Goal: Transaction & Acquisition: Purchase product/service

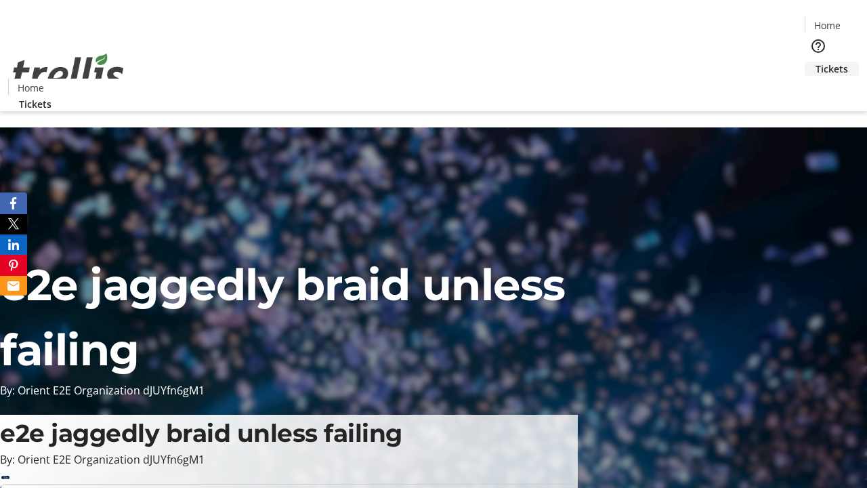
click at [815, 62] on span "Tickets" at bounding box center [831, 69] width 33 height 14
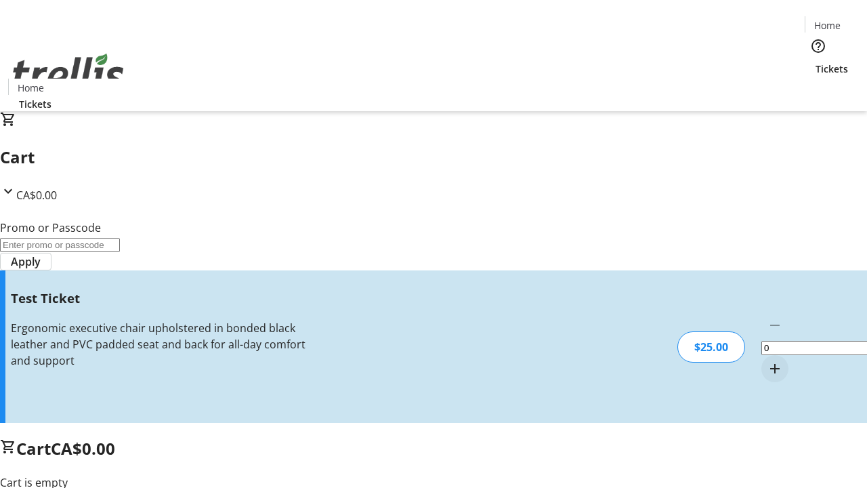
click at [767, 360] on mat-icon "Increment by one" at bounding box center [775, 368] width 16 height 16
type input "1"
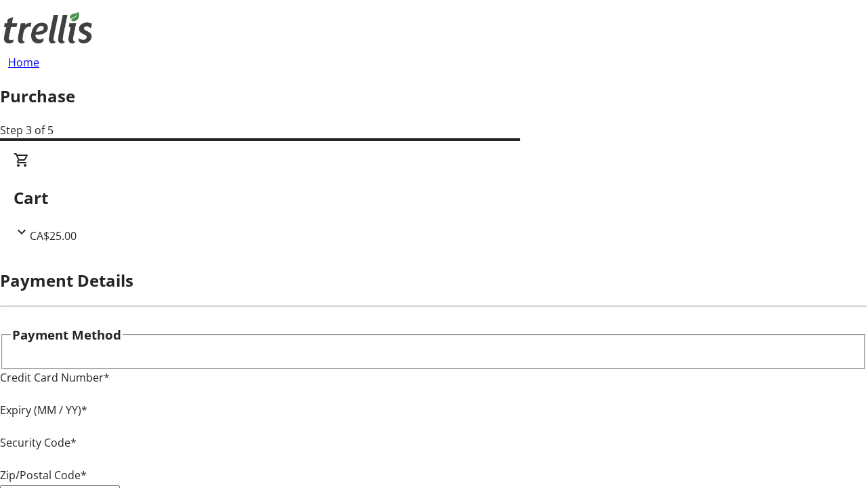
type input "V1Y 0C2"
